Goal: Find specific page/section: Find specific page/section

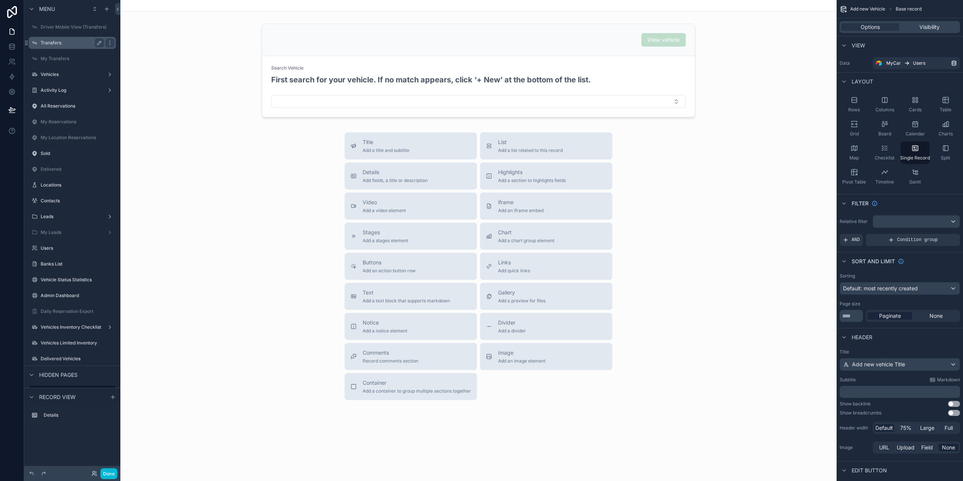
click at [77, 42] on label "Transfers" at bounding box center [71, 43] width 60 height 6
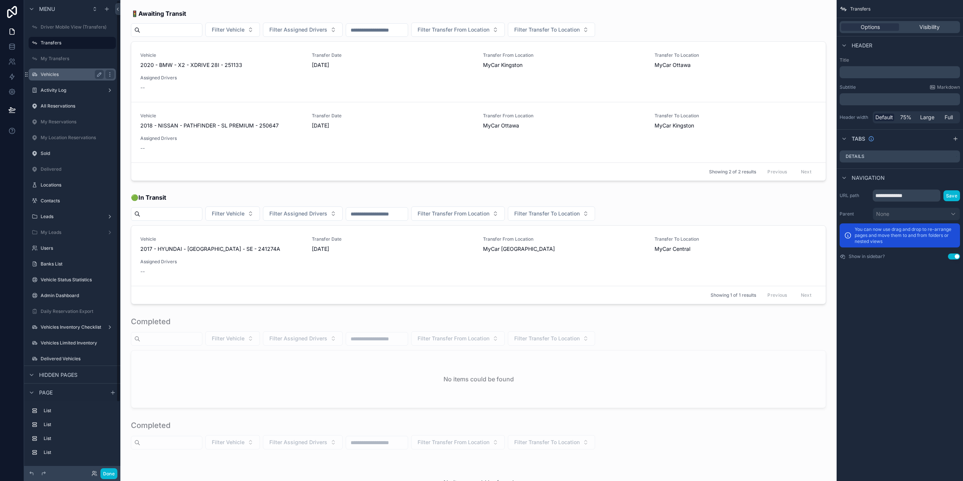
click at [51, 80] on div "Vehicles" at bounding box center [72, 74] width 84 height 12
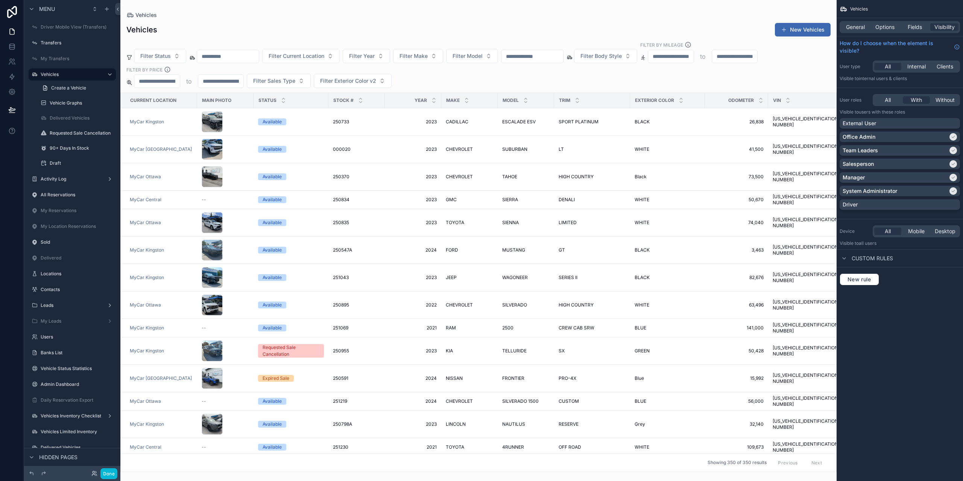
click at [184, 123] on div "scrollable content" at bounding box center [478, 240] width 716 height 481
click at [183, 151] on div "MyCar [GEOGRAPHIC_DATA]" at bounding box center [161, 149] width 63 height 6
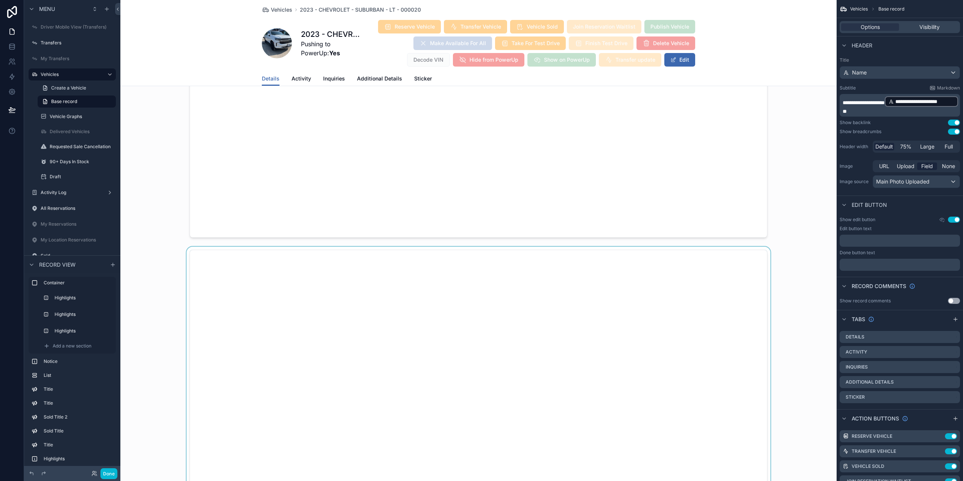
scroll to position [1768, 0]
click at [115, 472] on button "Done" at bounding box center [108, 473] width 17 height 11
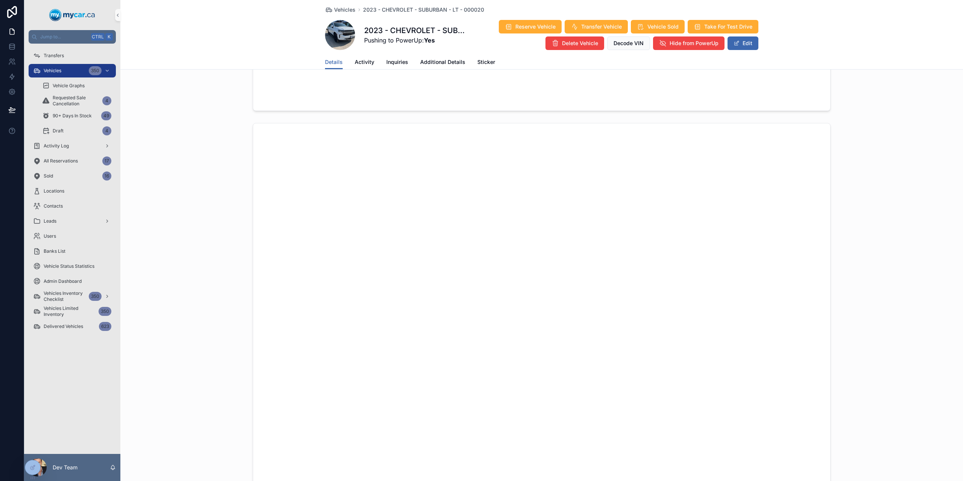
scroll to position [856, 0]
click at [225, 141] on div "scrollable content" at bounding box center [541, 368] width 843 height 488
click at [233, 140] on div "scrollable content" at bounding box center [541, 368] width 843 height 488
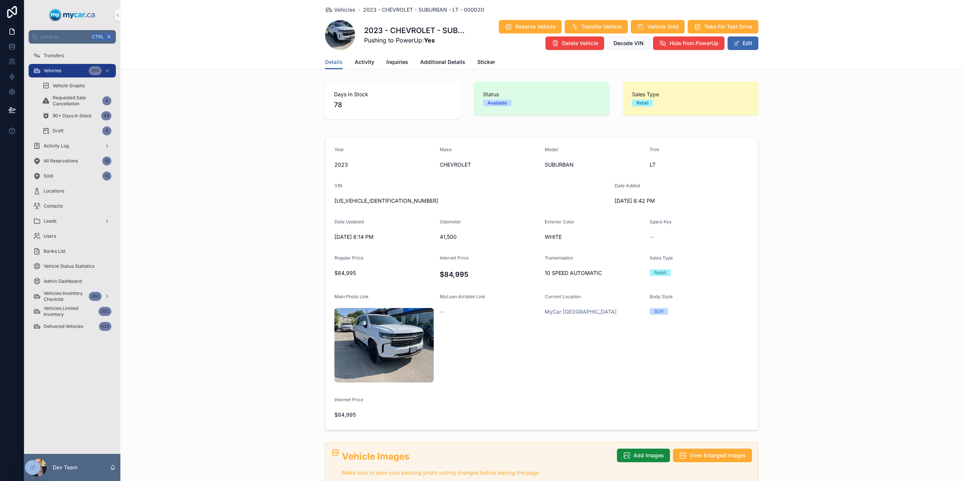
drag, startPoint x: 218, startPoint y: 163, endPoint x: 224, endPoint y: 163, distance: 5.6
click at [222, 163] on div "Year 2023 Make CHEVROLET Model SUBURBAN Trim LT VIN 1GNSKCKDXPR432256 Date Adde…" at bounding box center [541, 283] width 843 height 299
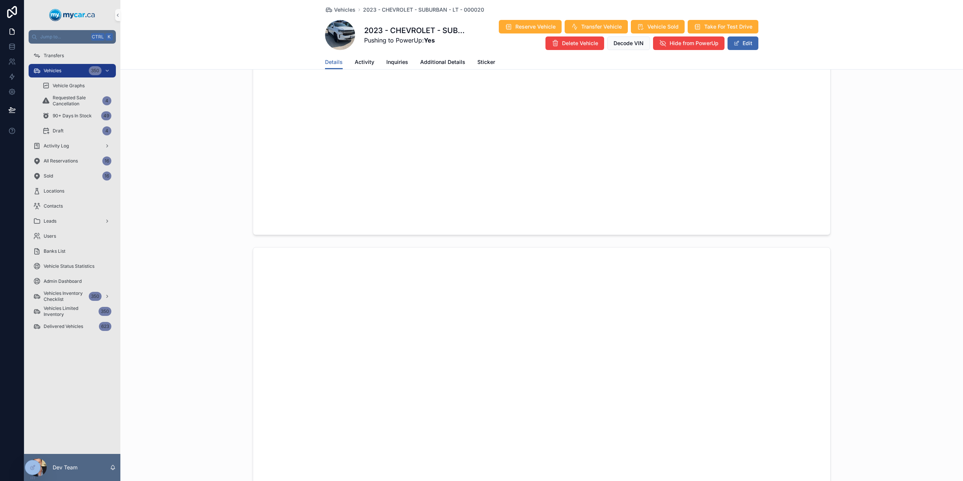
scroll to position [1242, 0]
click at [32, 464] on div at bounding box center [32, 468] width 15 height 14
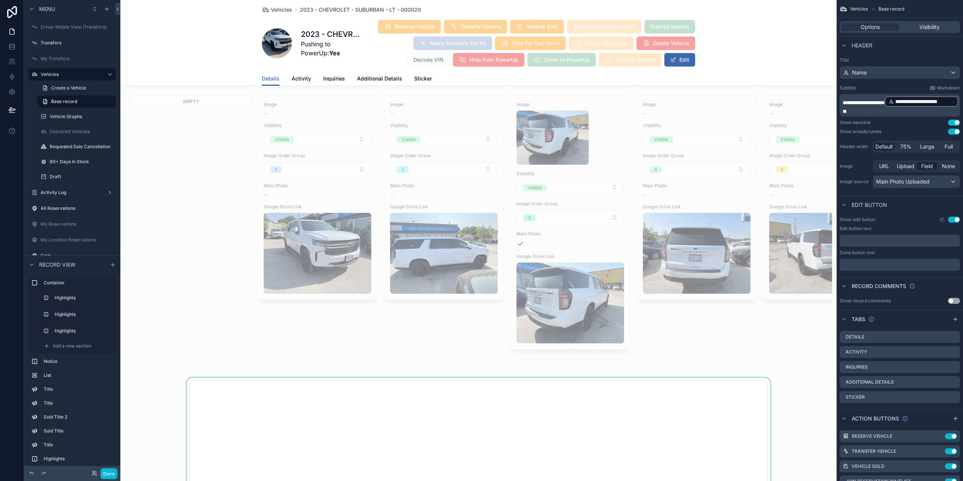
scroll to position [1166, 0]
drag, startPoint x: 216, startPoint y: 317, endPoint x: 239, endPoint y: 317, distance: 22.6
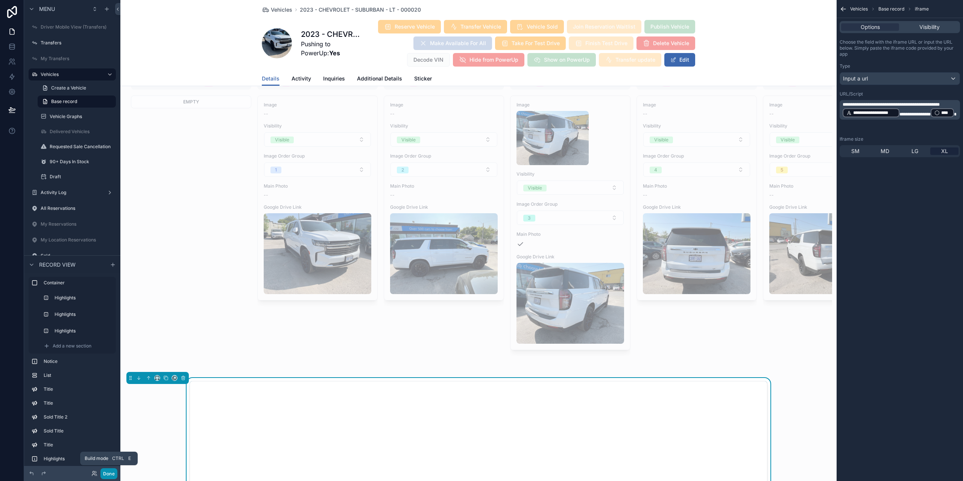
click at [105, 477] on button "Done" at bounding box center [108, 473] width 17 height 11
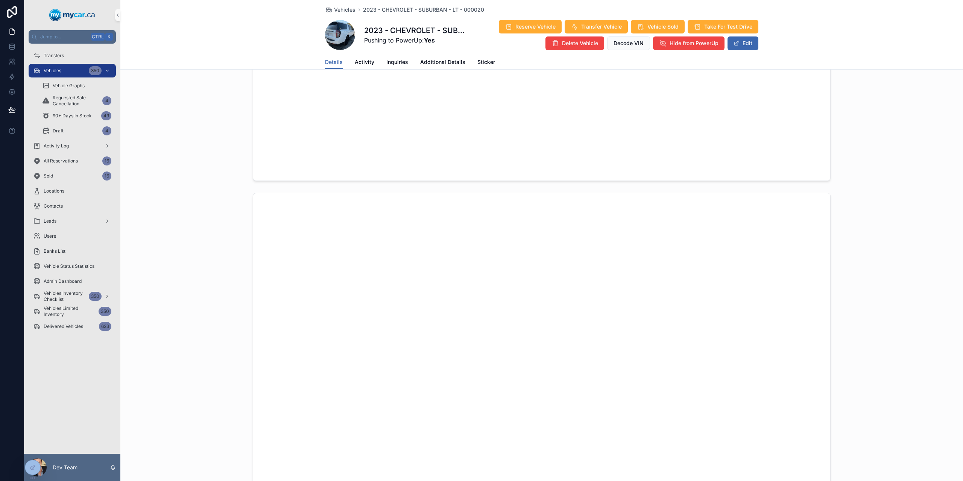
scroll to position [752, 0]
click at [34, 472] on div at bounding box center [32, 468] width 15 height 14
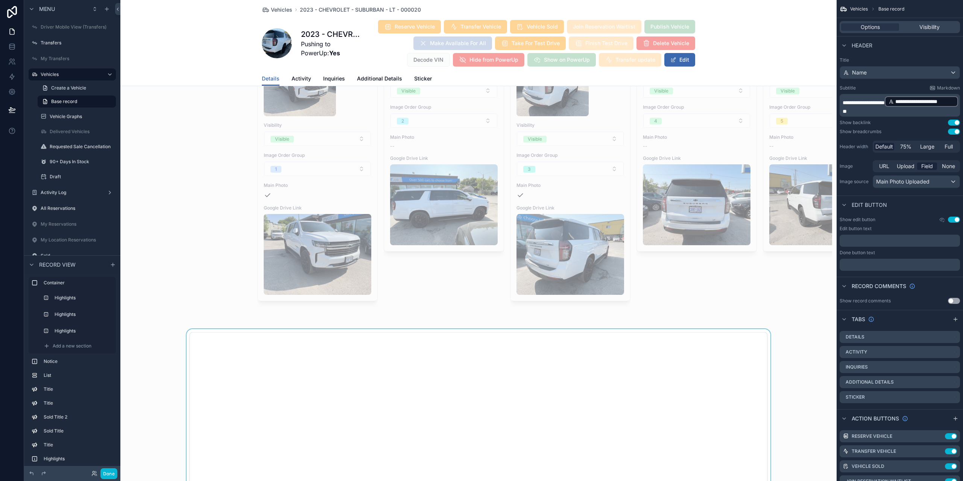
scroll to position [1279, 0]
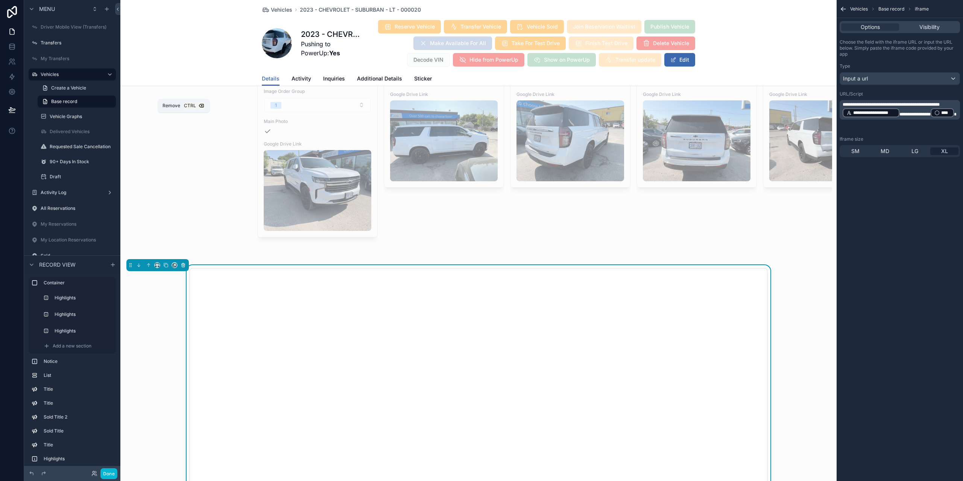
click at [185, 263] on icon "scrollable content" at bounding box center [183, 265] width 5 height 5
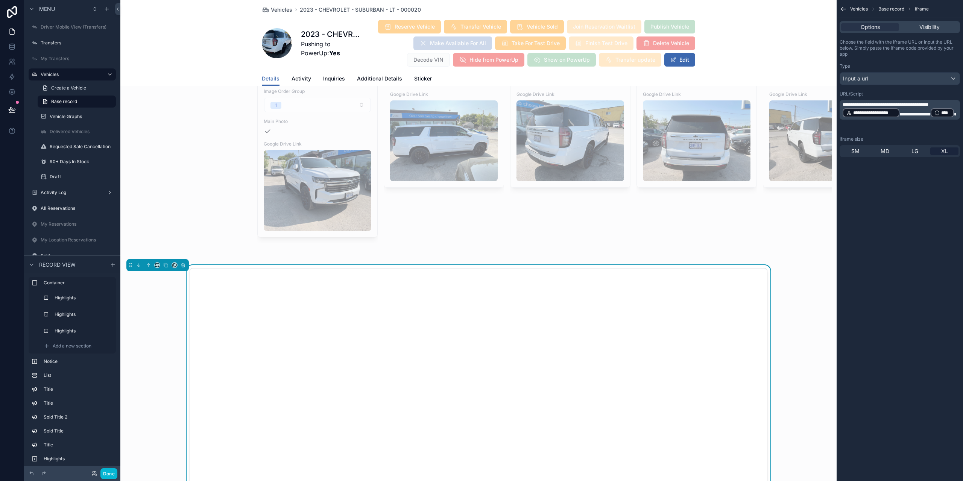
drag, startPoint x: 955, startPoint y: 361, endPoint x: 879, endPoint y: 304, distance: 94.4
click at [955, 361] on div "**********" at bounding box center [900, 240] width 126 height 481
